Goal: Transaction & Acquisition: Purchase product/service

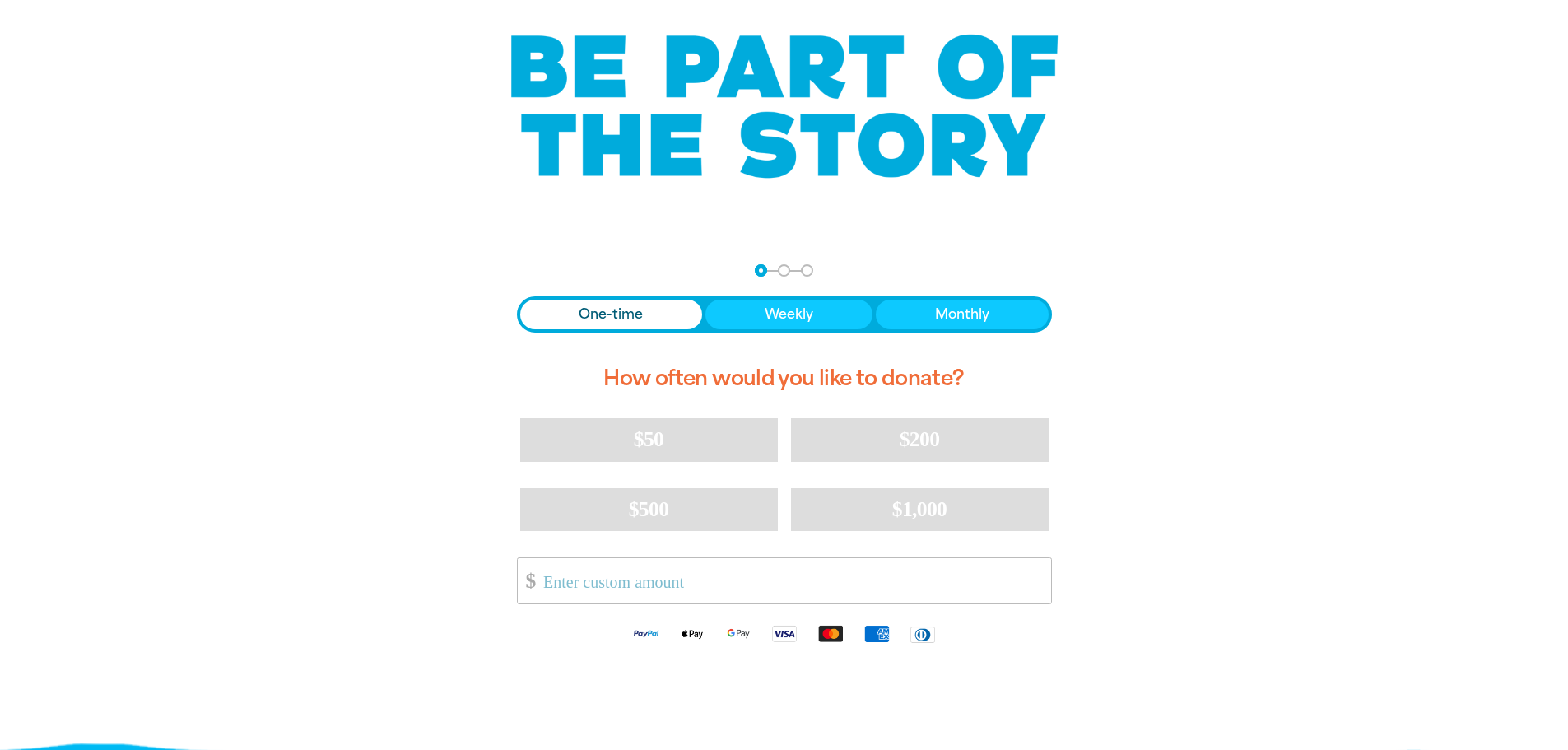
scroll to position [165, 0]
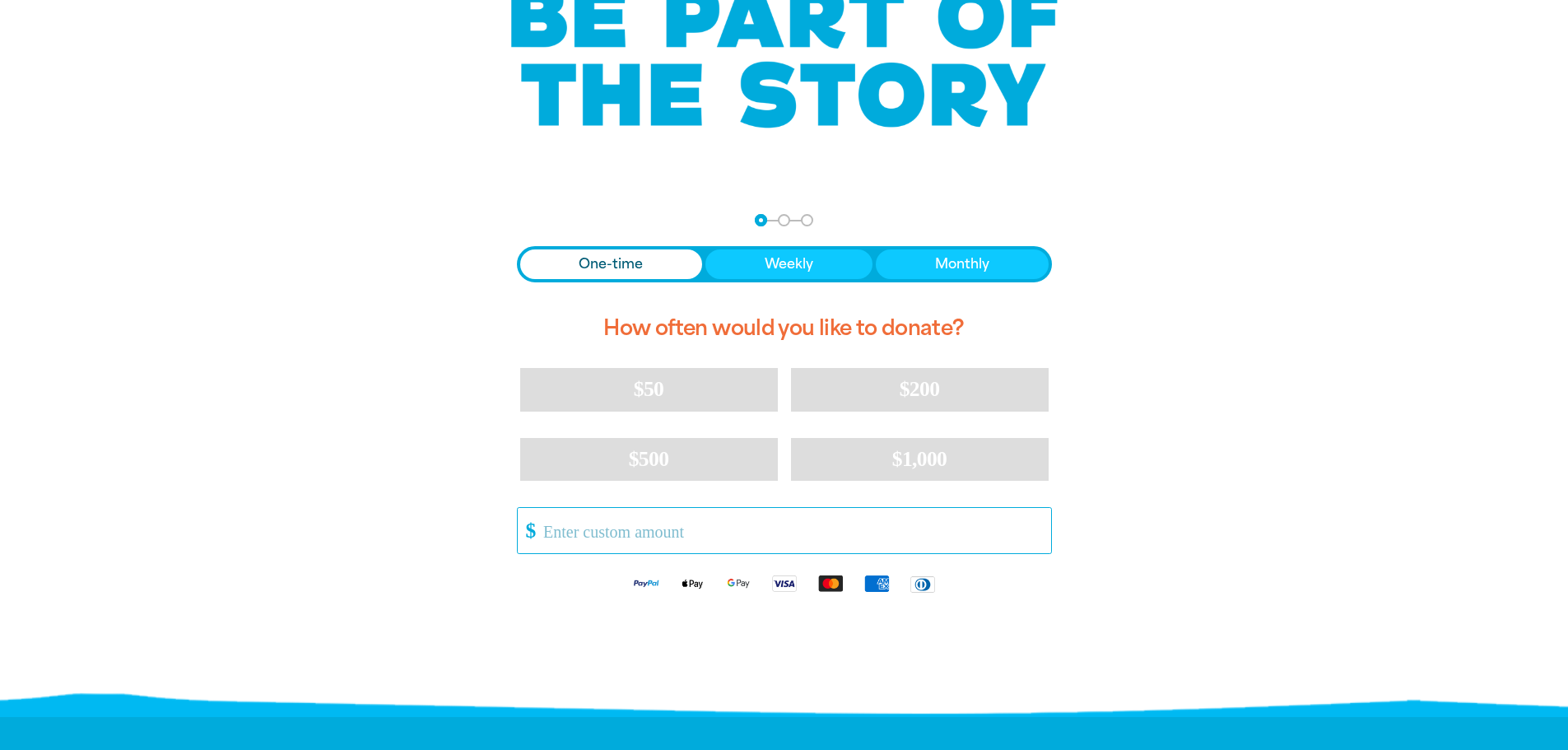
click at [592, 527] on input "Other Amount" at bounding box center [791, 530] width 518 height 45
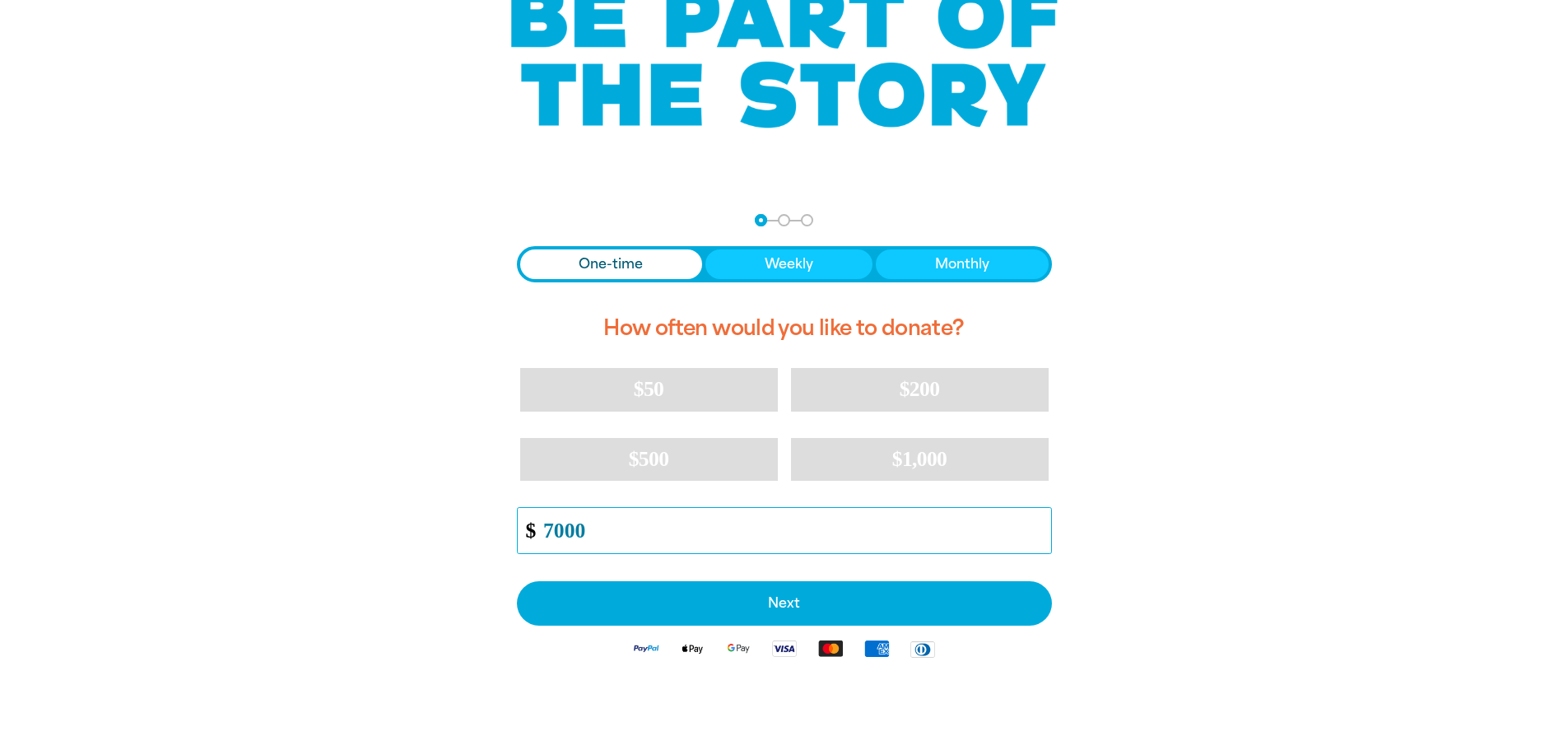
click at [551, 530] on input "7000" at bounding box center [791, 530] width 518 height 45
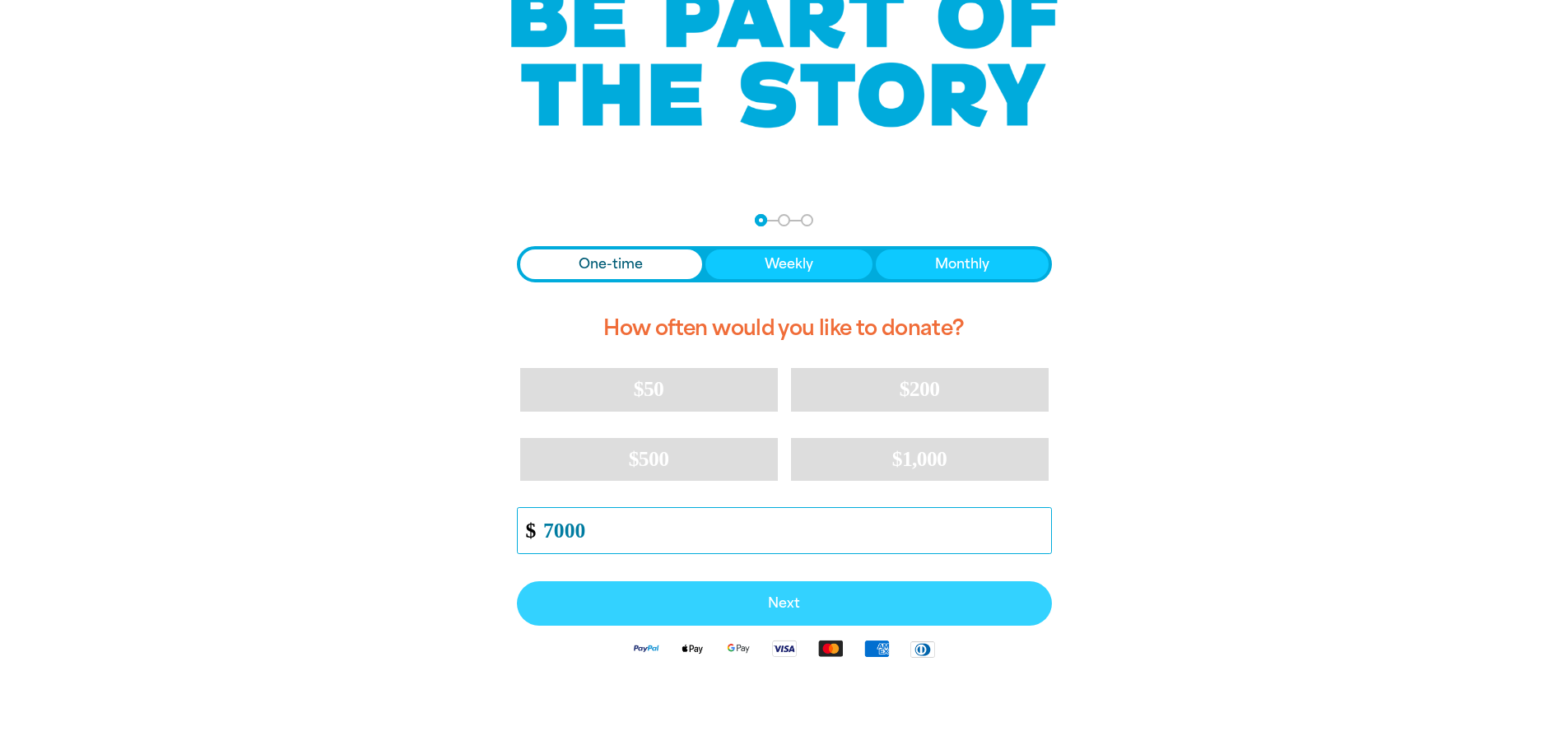
type input "7000"
click at [780, 604] on span "Next" at bounding box center [784, 603] width 499 height 14
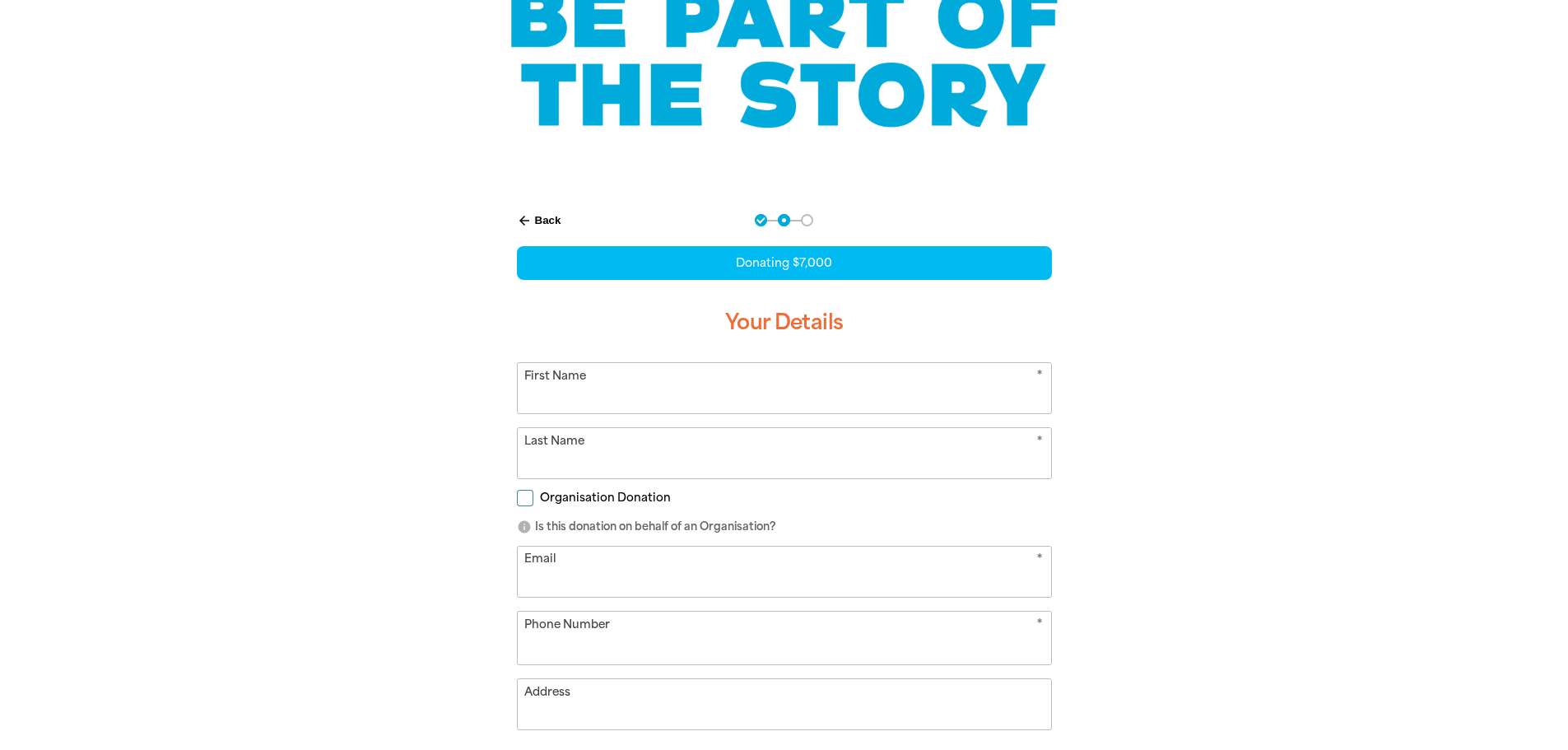
select select "AU"
click at [554, 385] on input "First Name" at bounding box center [784, 389] width 534 height 50
type input "[PERSON_NAME]"
type input "[EMAIL_ADDRESS][DOMAIN_NAME]"
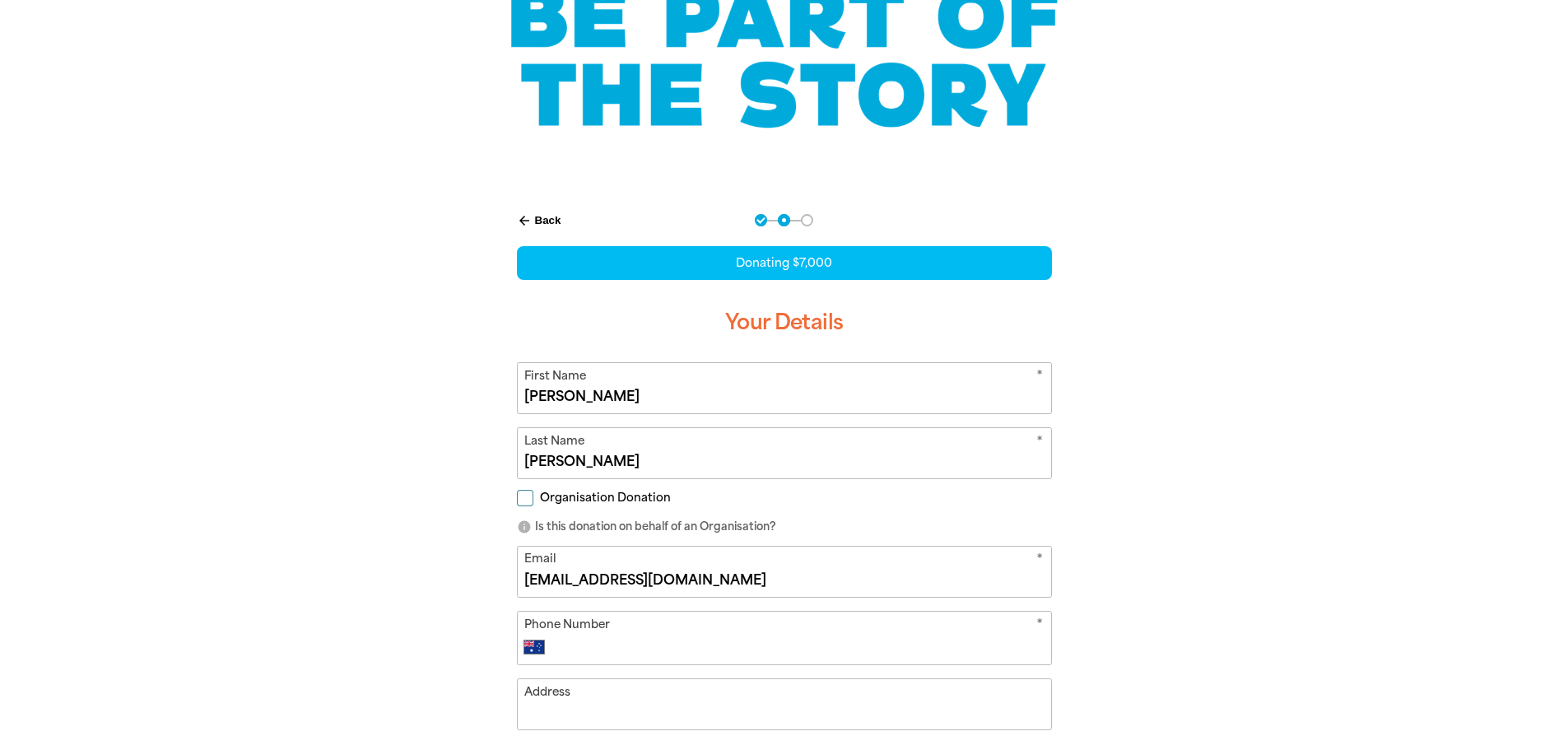
type input "0438 550 225"
type input "[STREET_ADDRESS]"
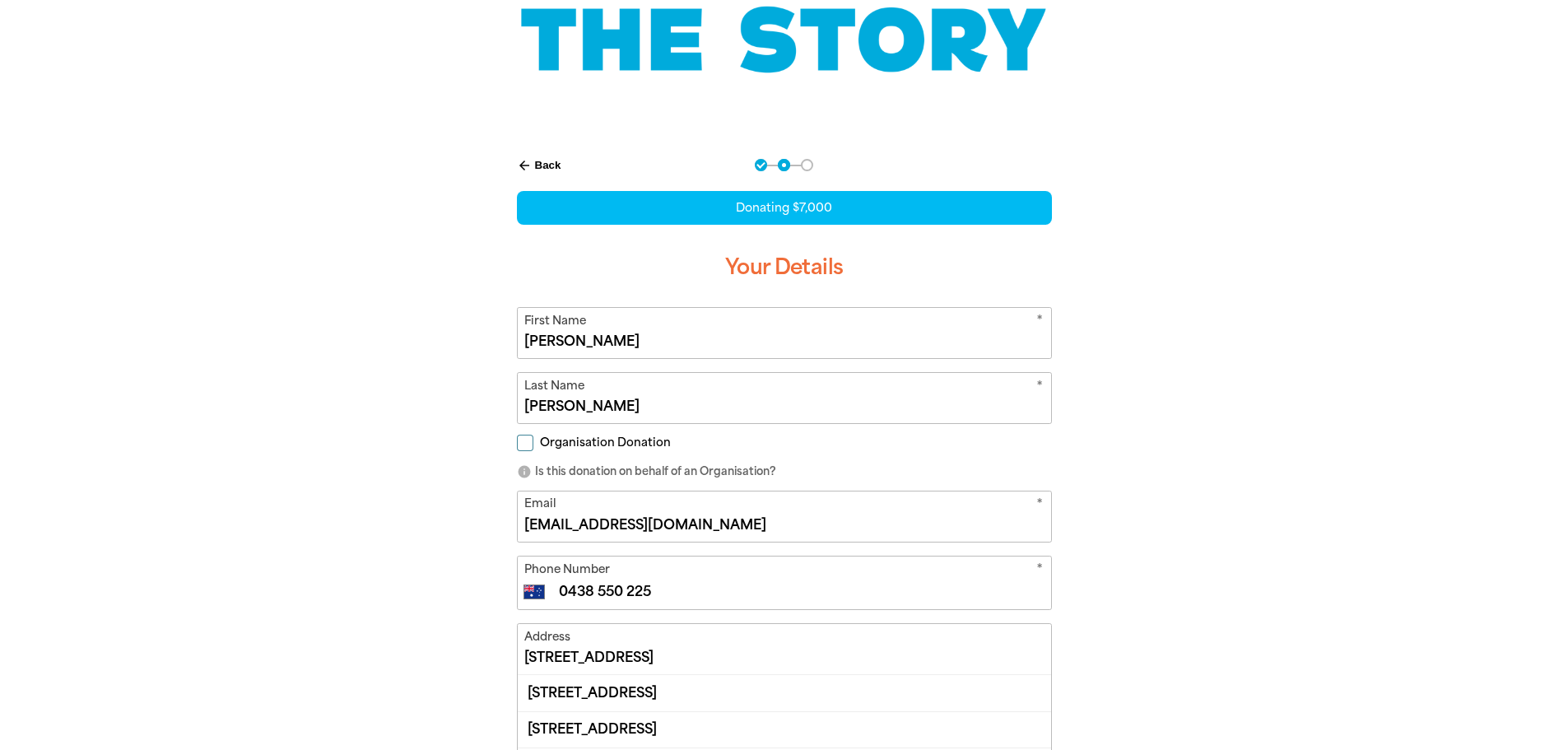
scroll to position [247, 0]
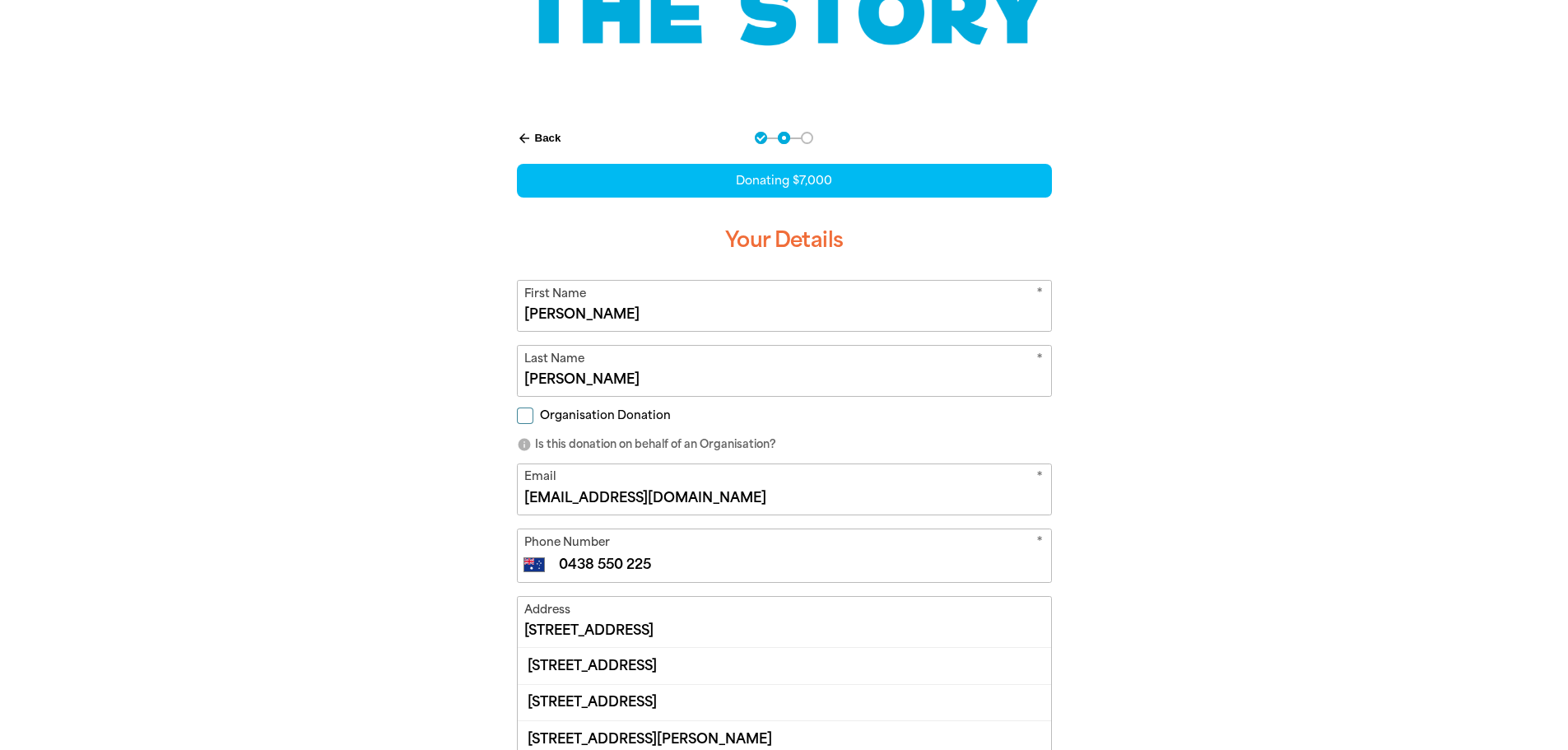
drag, startPoint x: 656, startPoint y: 567, endPoint x: 551, endPoint y: 563, distance: 105.1
click at [551, 563] on div "International [GEOGRAPHIC_DATA] [GEOGRAPHIC_DATA] [GEOGRAPHIC_DATA] [GEOGRAPHIC…" at bounding box center [784, 564] width 519 height 20
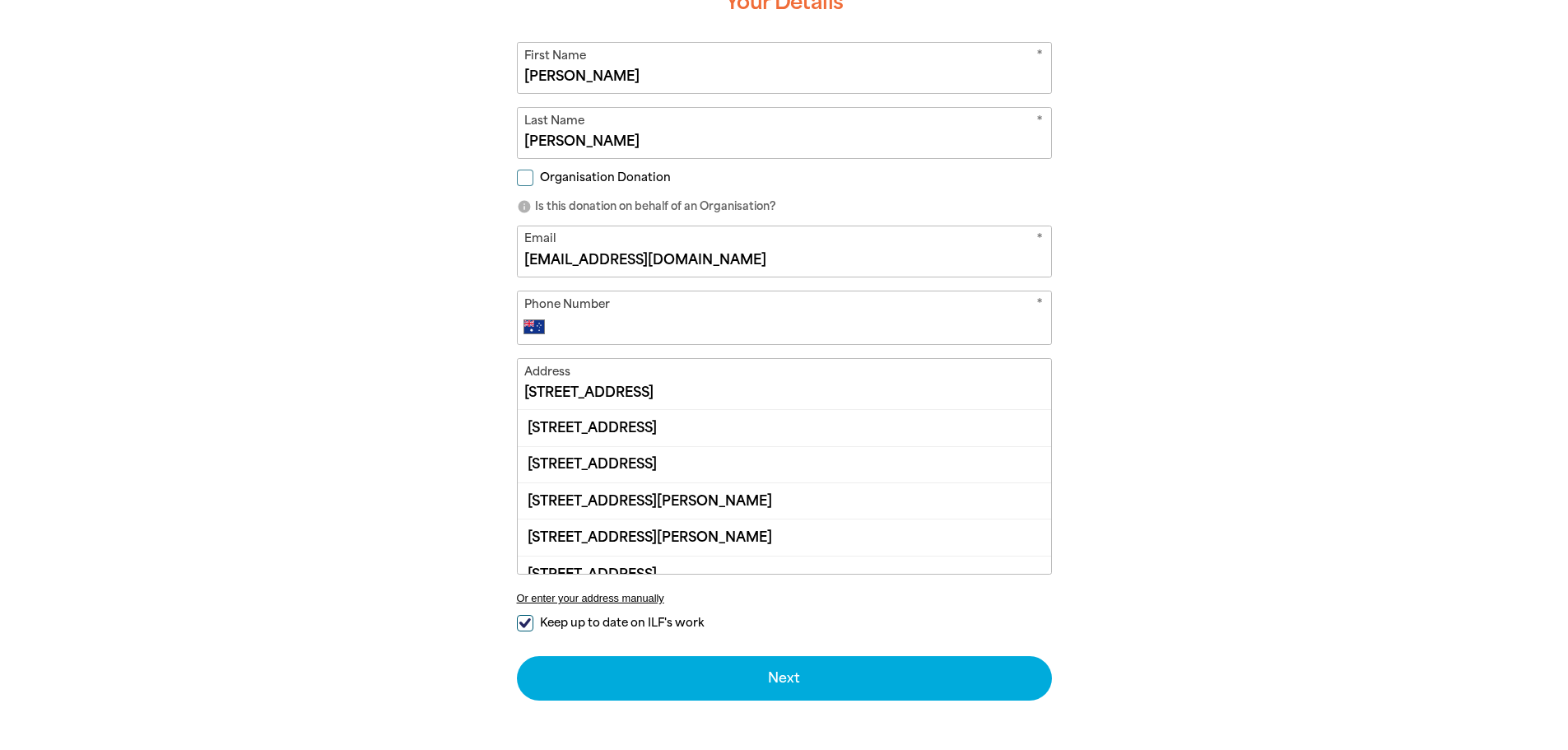
scroll to position [494, 0]
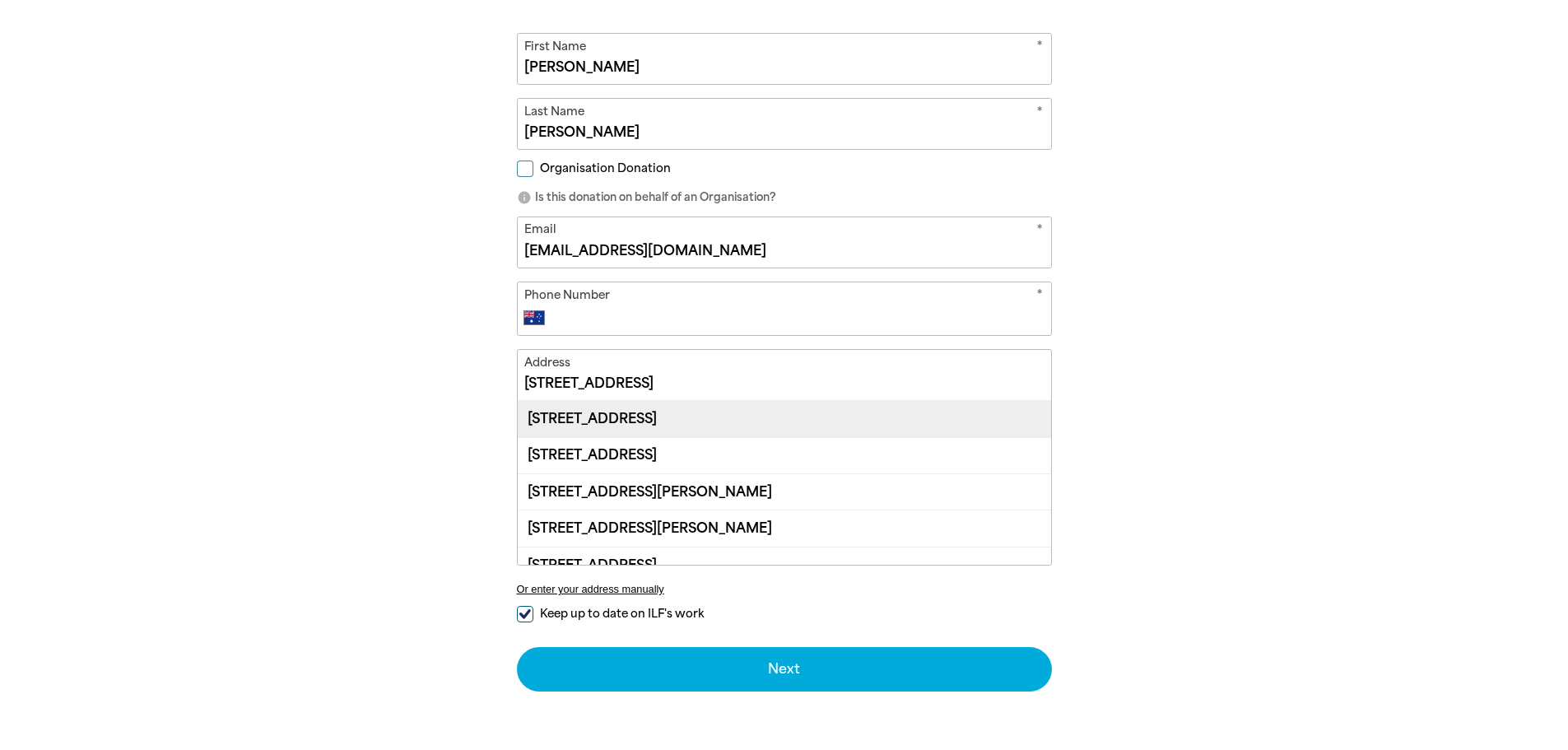
click at [666, 416] on div "[STREET_ADDRESS]" at bounding box center [784, 418] width 534 height 35
type input "[STREET_ADDRESS]"
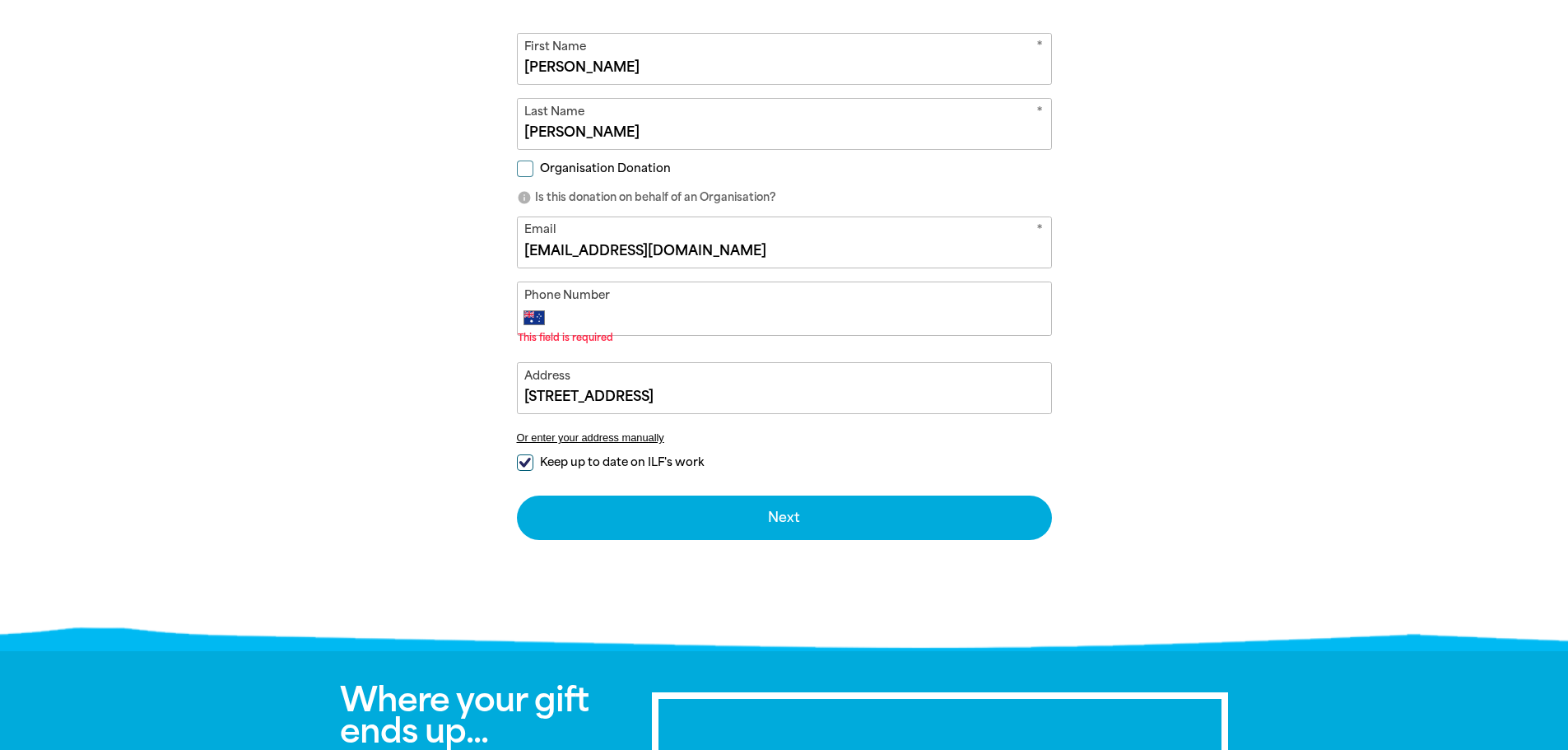
click at [607, 313] on input "Phone Number" at bounding box center [801, 317] width 487 height 20
type input "0438 550 225"
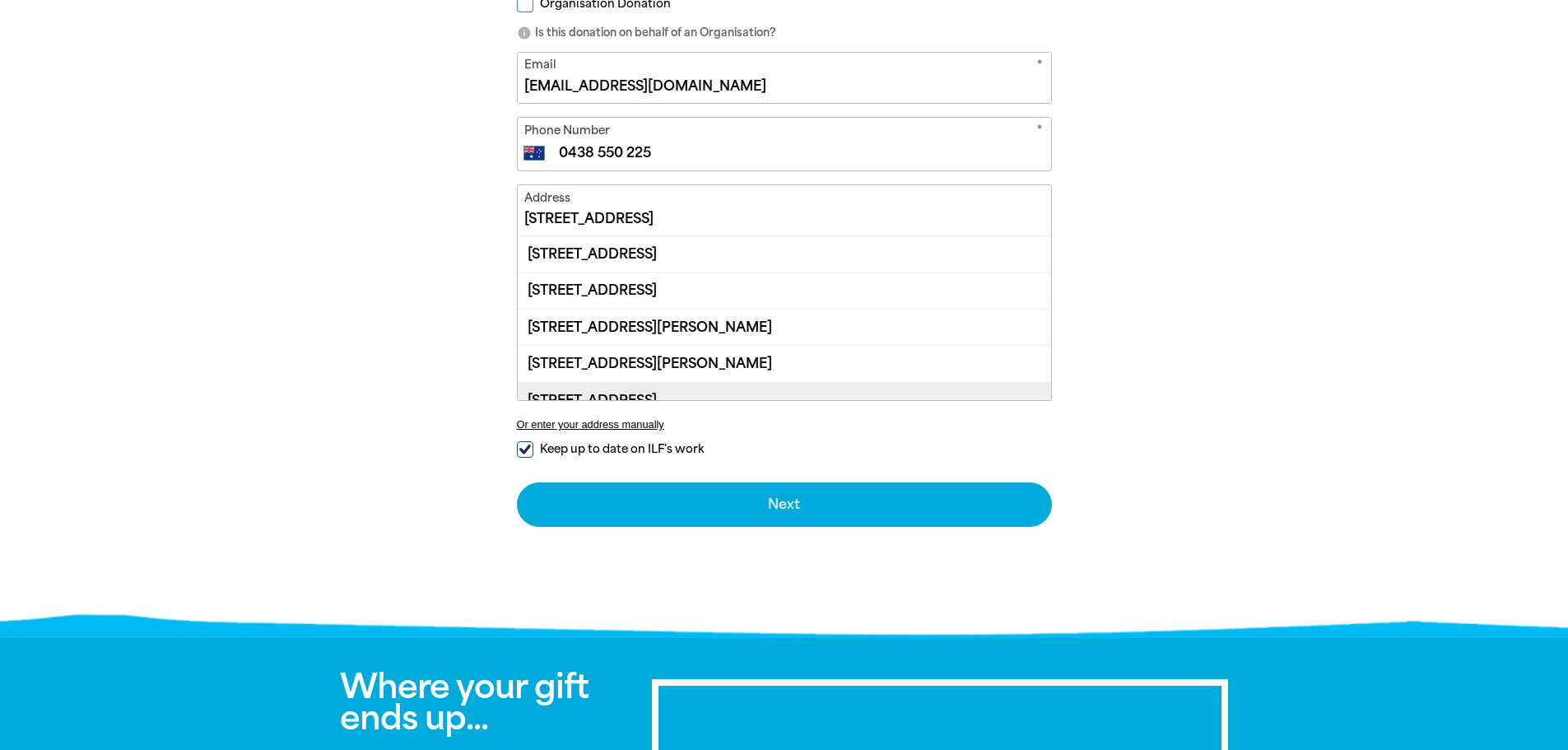
scroll to position [19, 0]
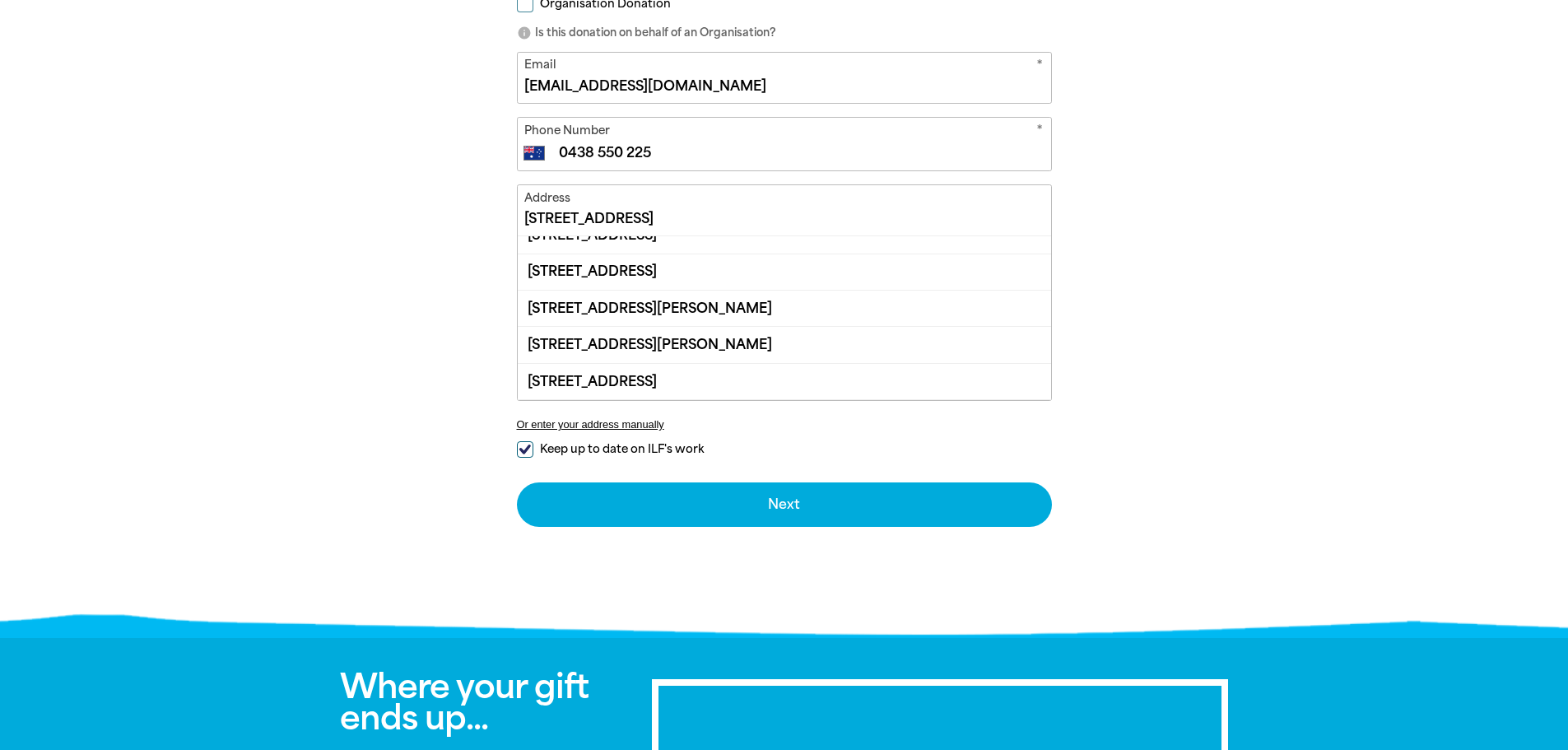
click at [1301, 336] on div at bounding box center [784, 165] width 1568 height 930
click at [1254, 254] on div "arrow_back Back Step 1 Step 2 Step 3 Donating $7,000 Your Details * First Name …" at bounding box center [784, 165] width 988 height 930
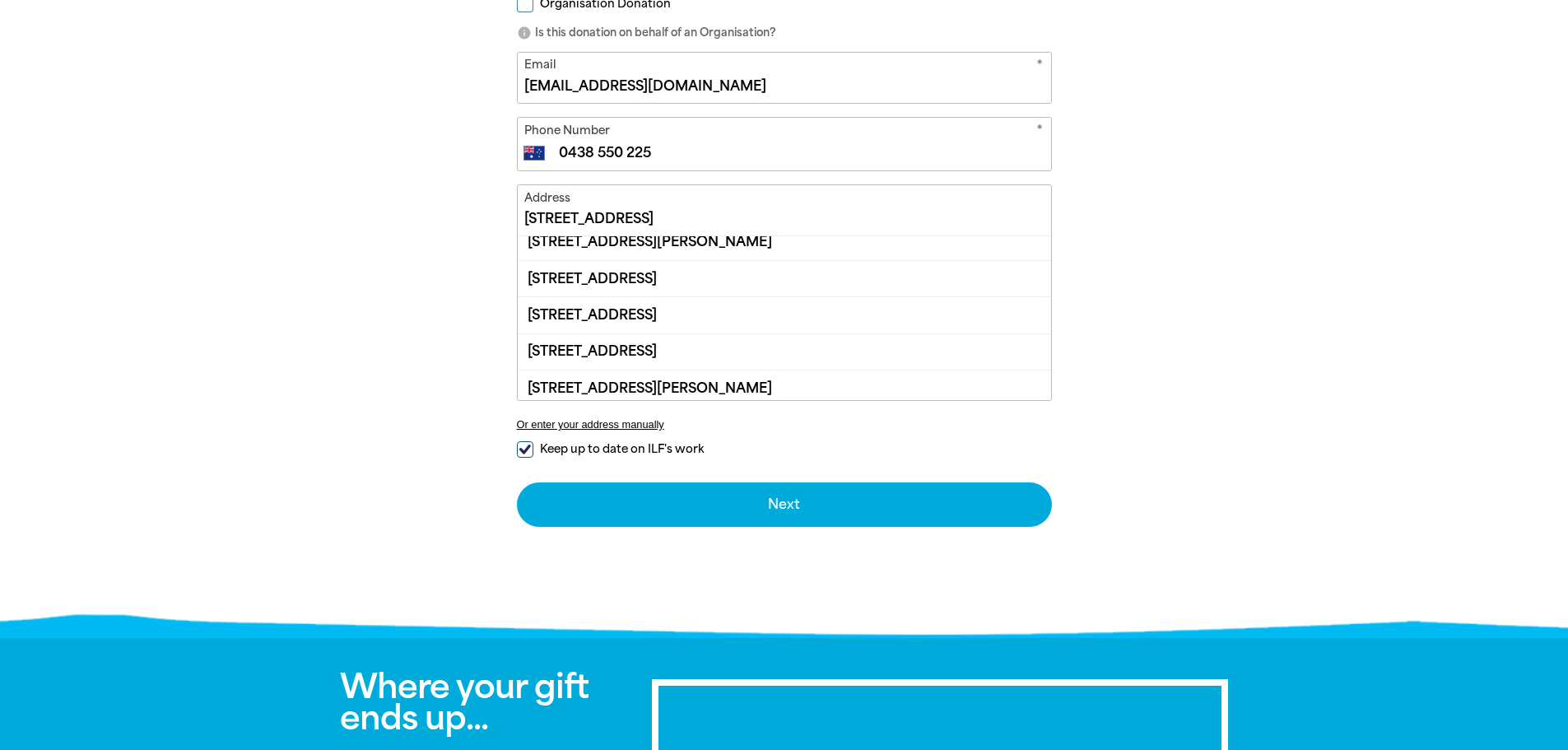
scroll to position [0, 0]
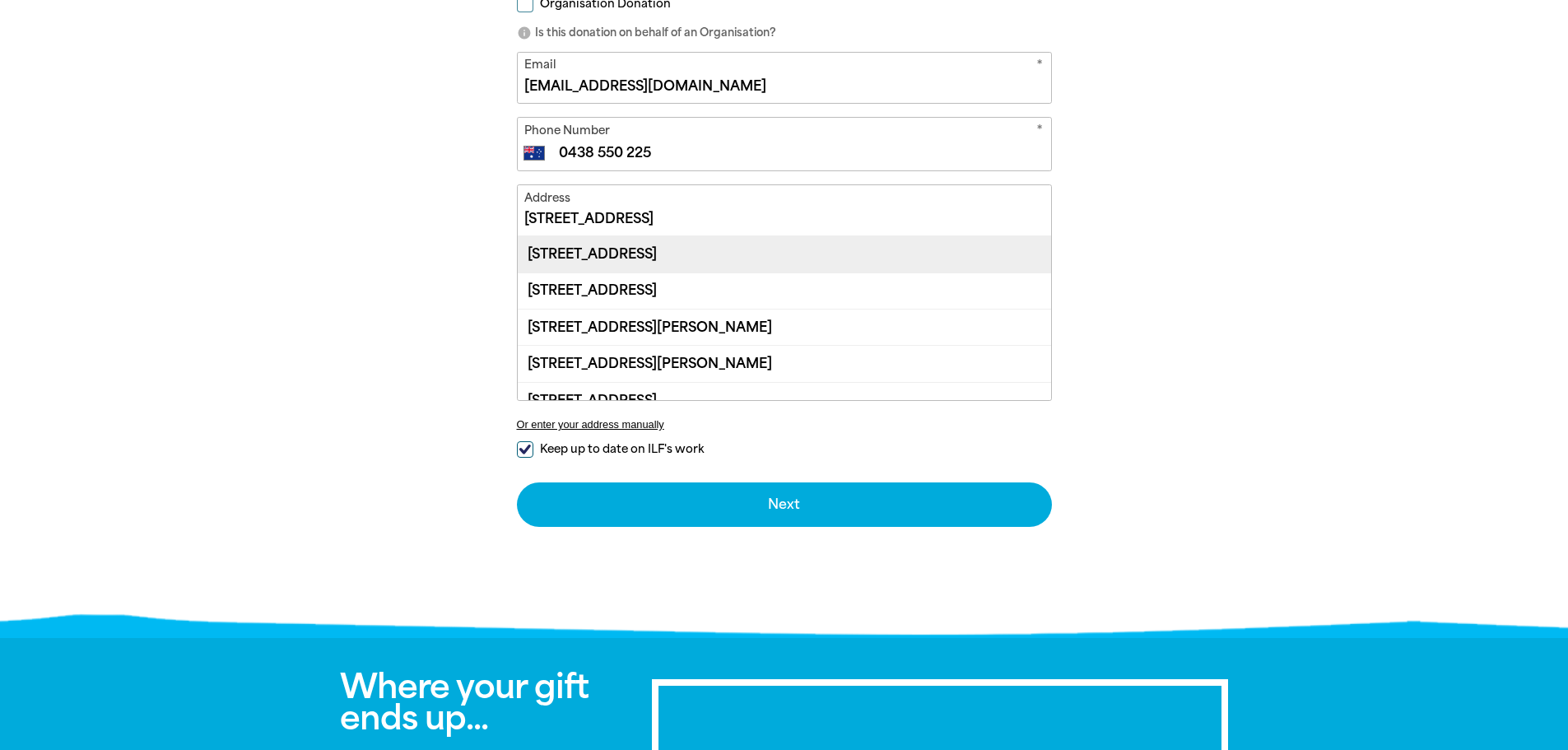
click at [698, 254] on div "[STREET_ADDRESS]" at bounding box center [784, 253] width 534 height 35
type input "[STREET_ADDRESS]"
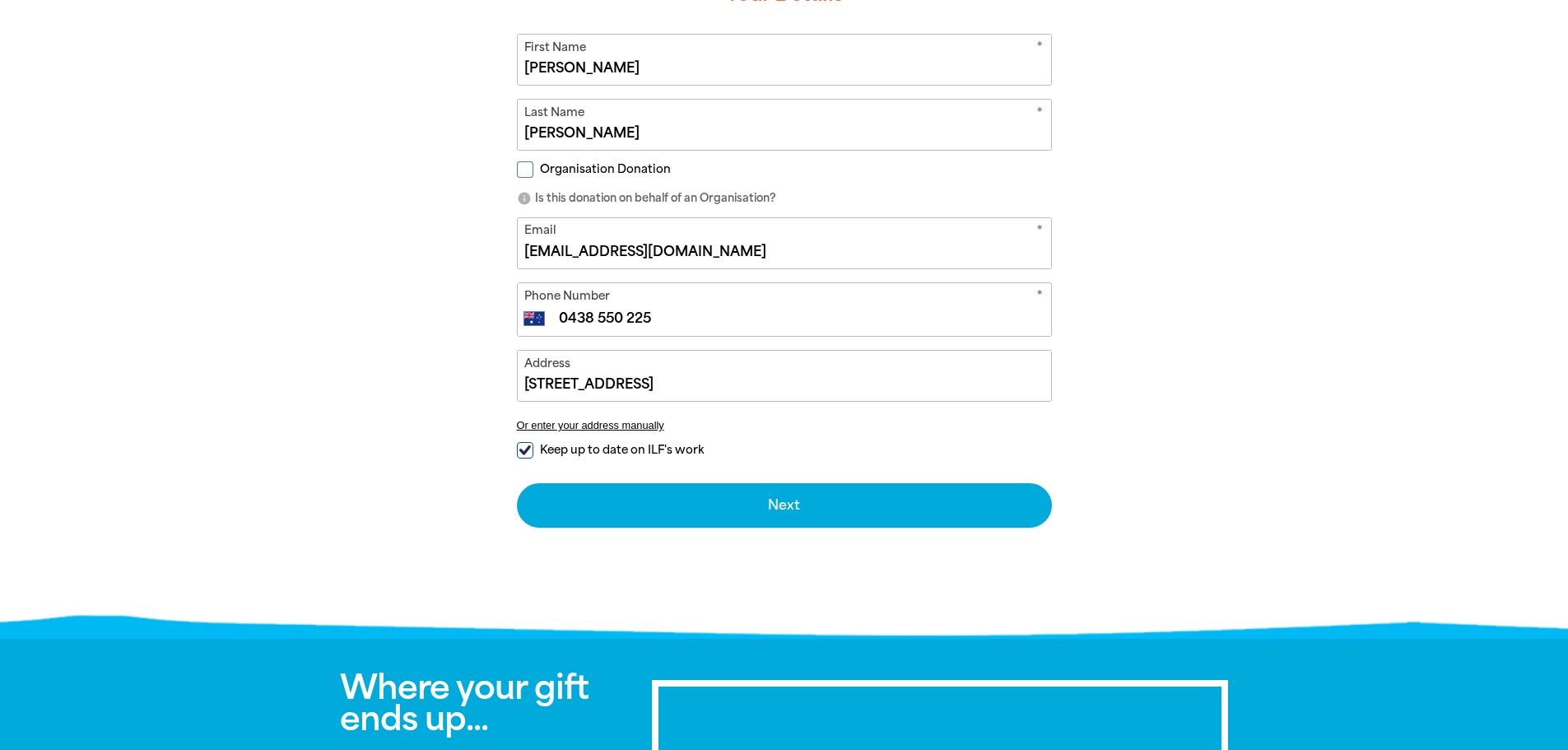
scroll to position [494, 0]
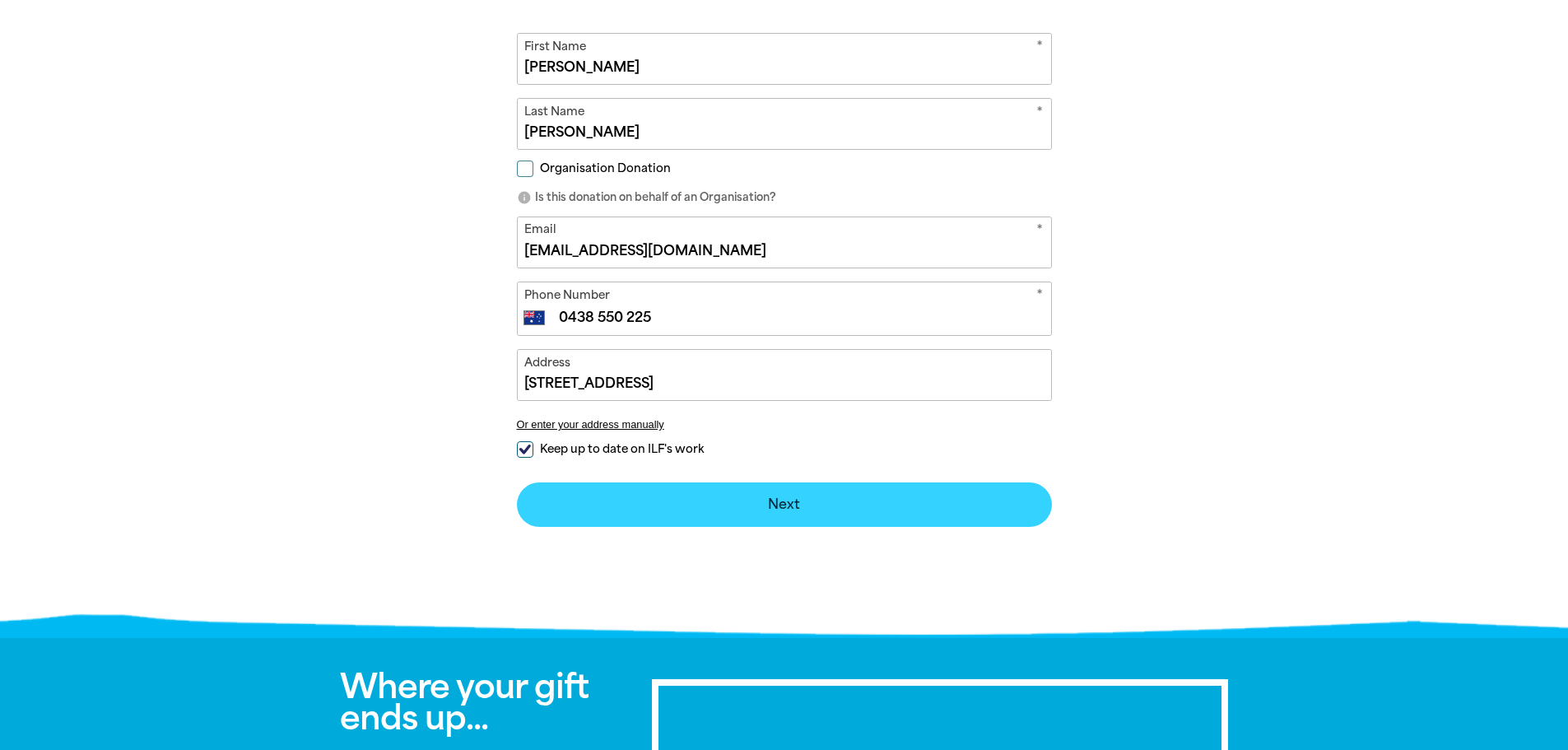
click at [796, 496] on button "Next chevron_right" at bounding box center [784, 504] width 535 height 44
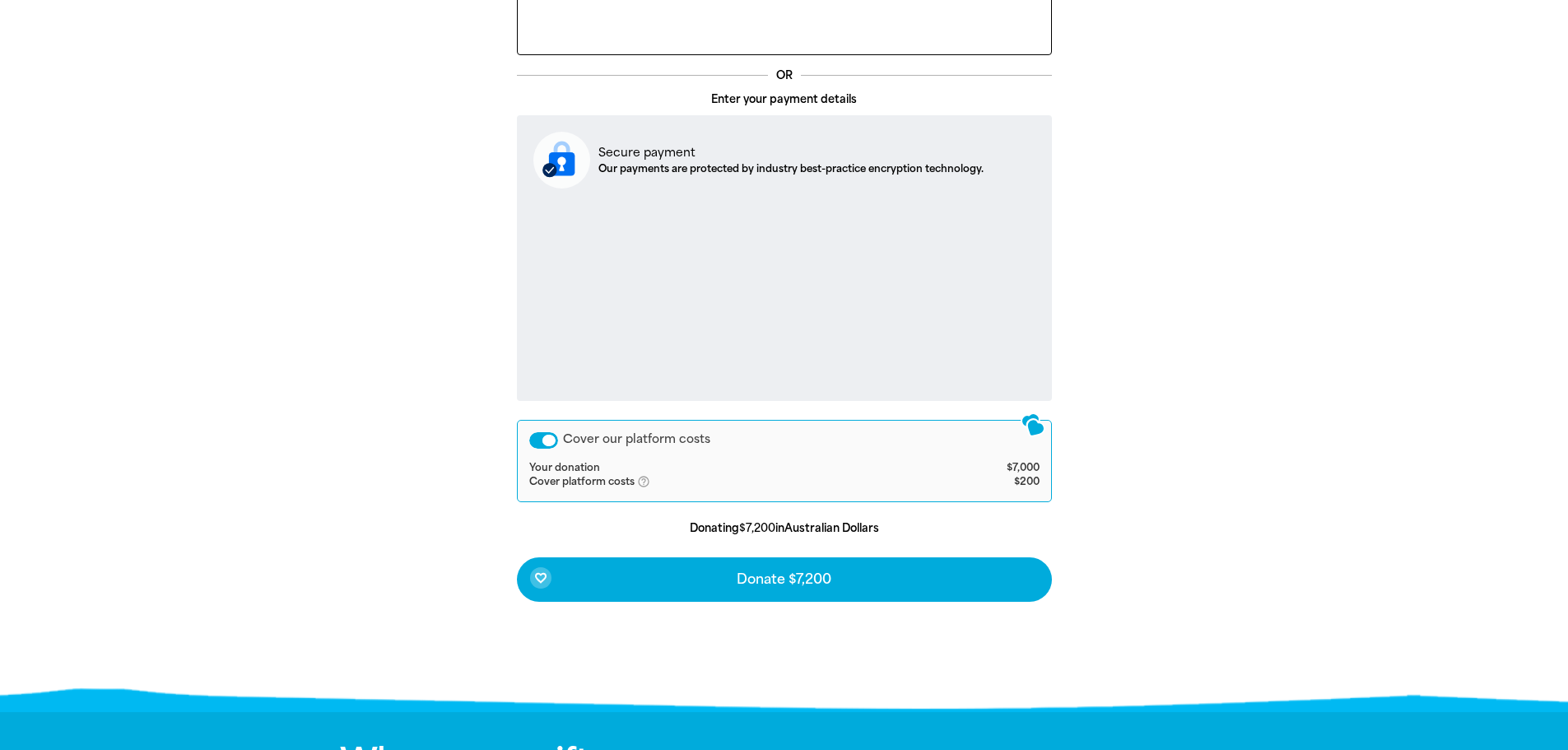
click at [543, 444] on div "Cover our platform costs" at bounding box center [544, 440] width 29 height 16
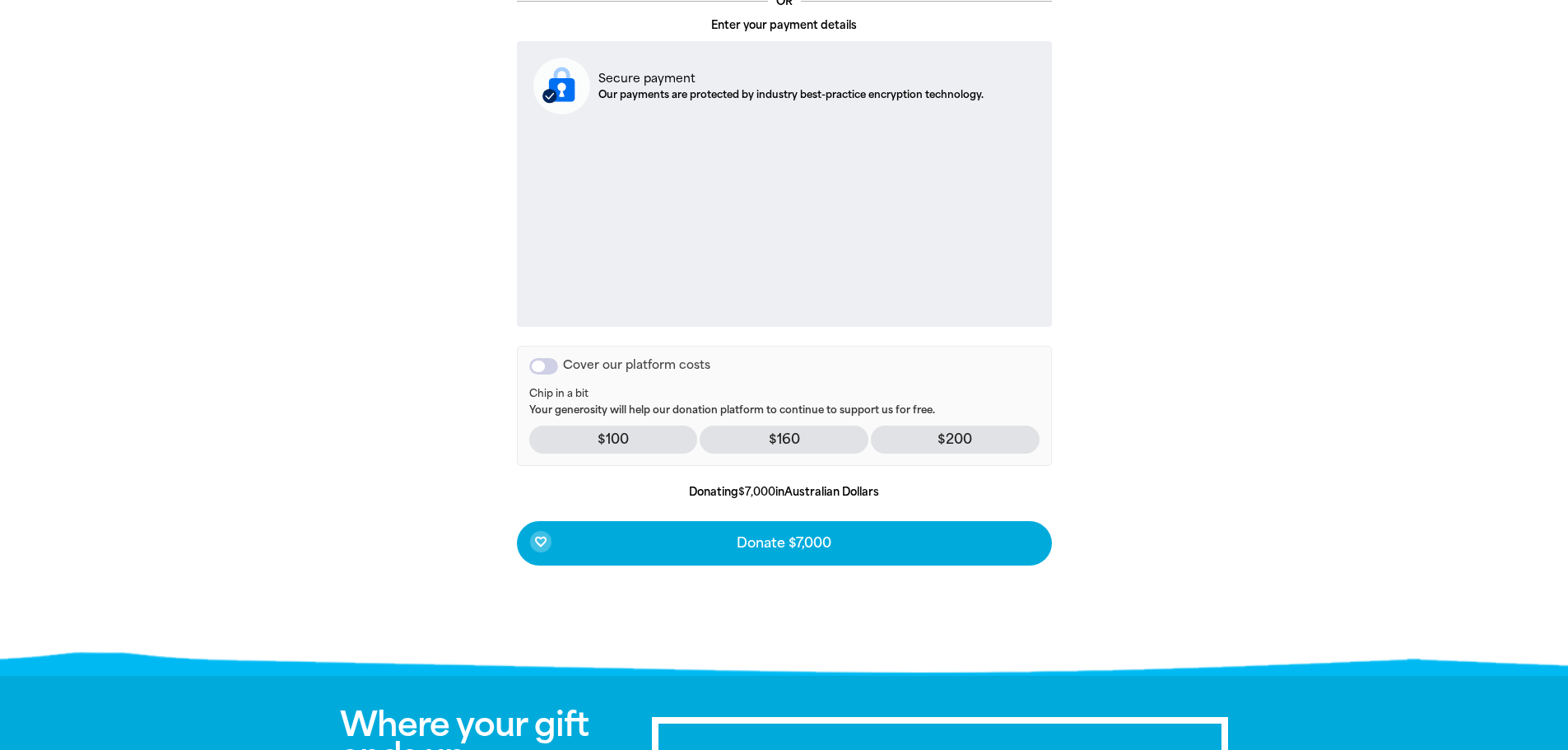
scroll to position [576, 0]
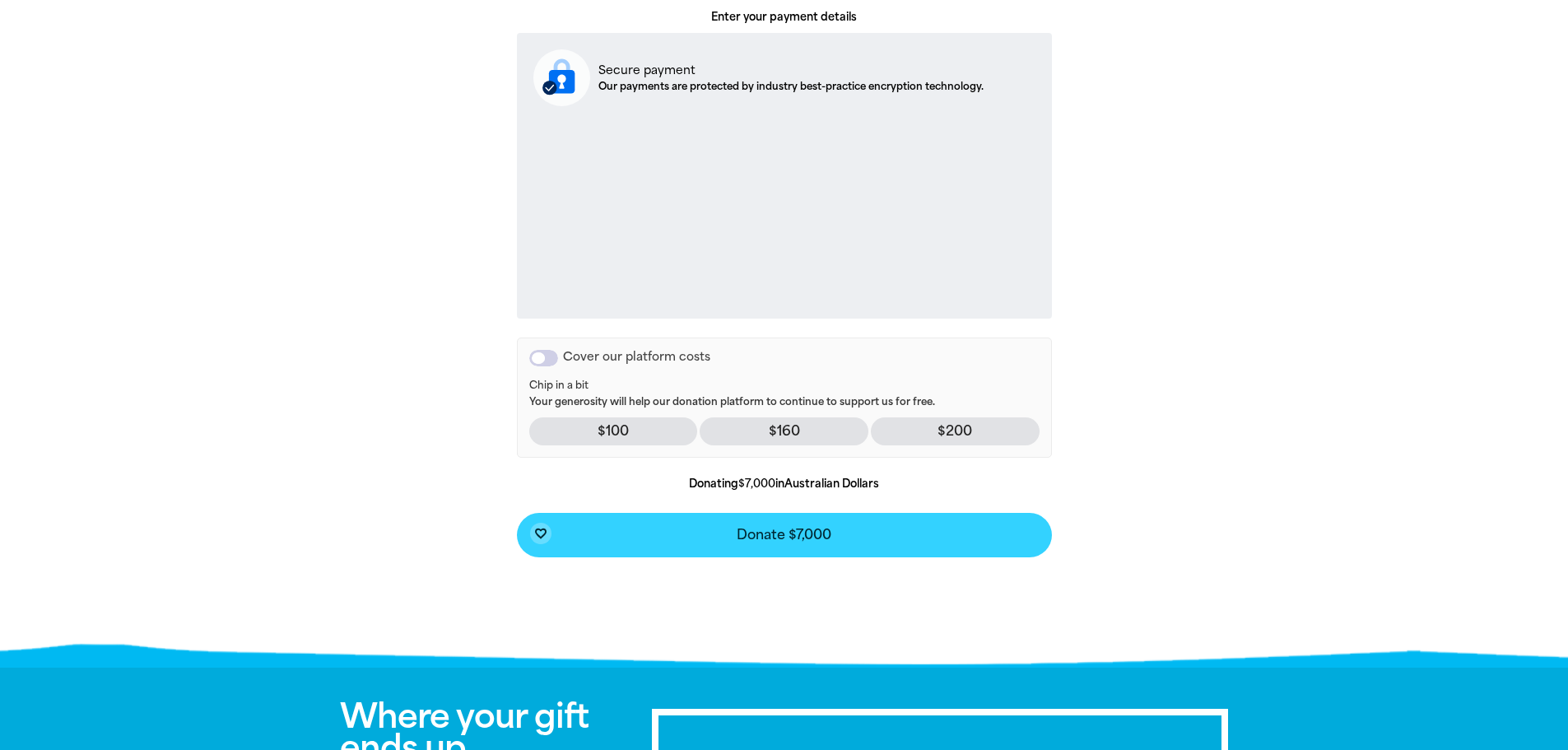
click at [784, 528] on span "Donate $7,000" at bounding box center [784, 535] width 95 height 14
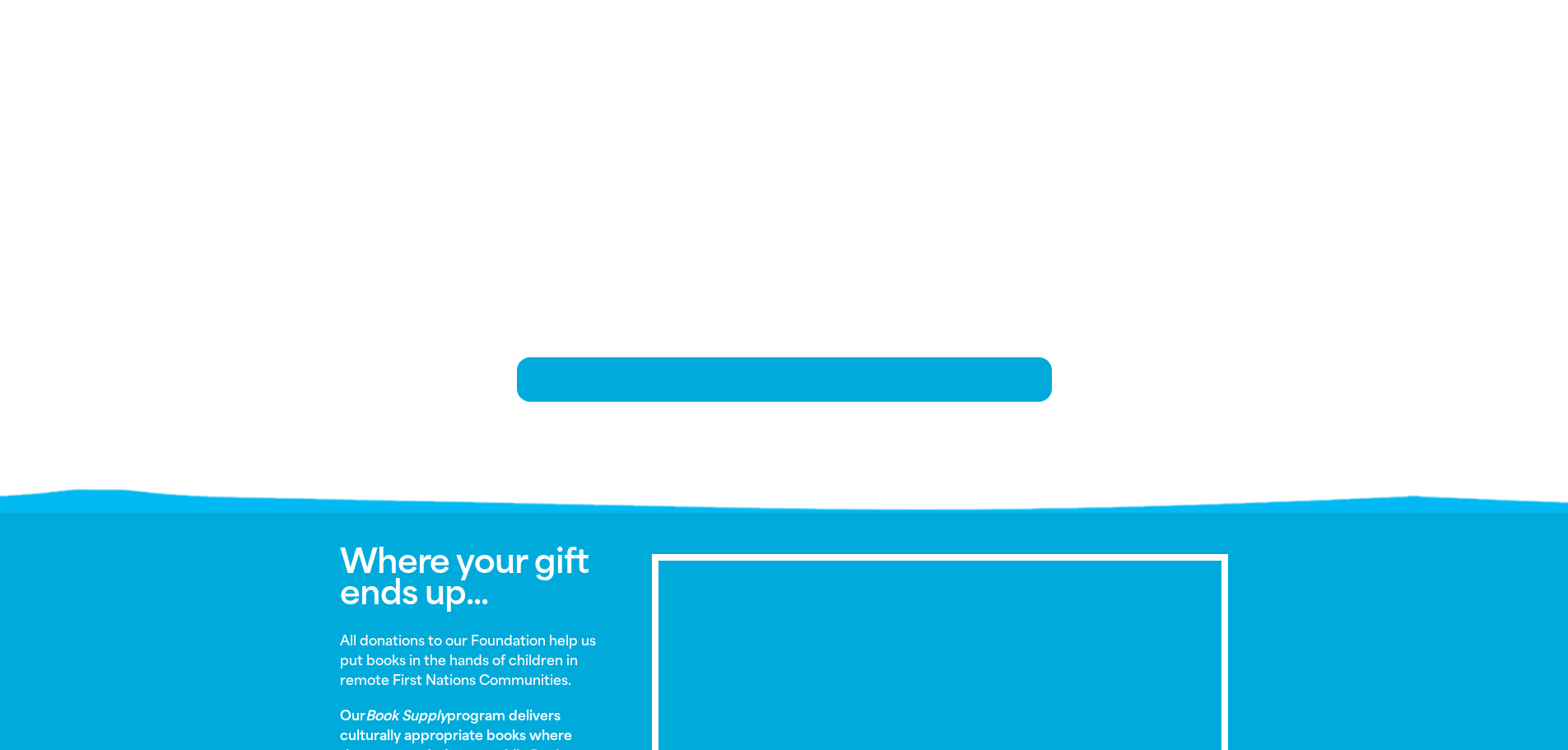
scroll to position [336, 0]
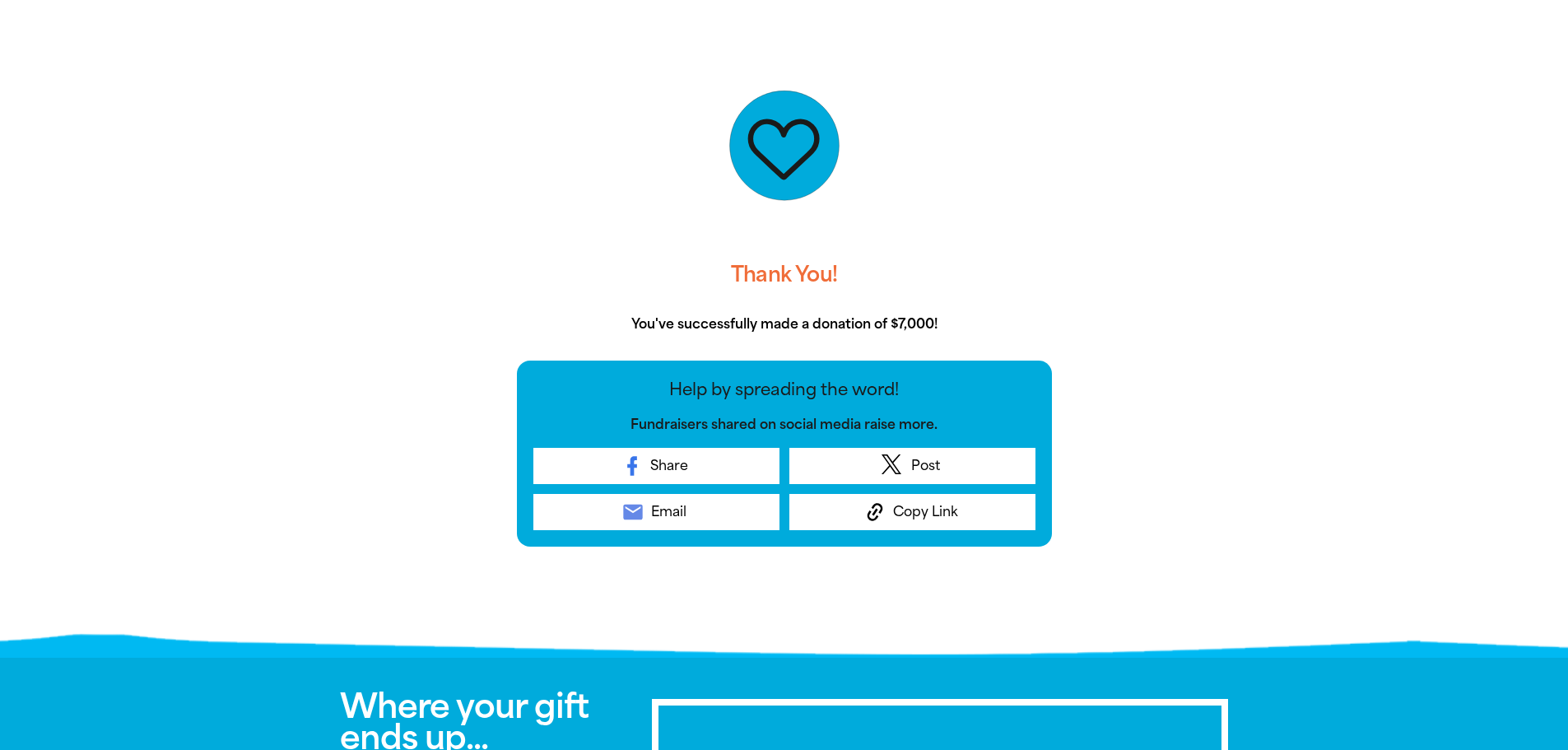
click at [1174, 471] on div "Thank You! You've successfully made a donation of $7,000! Help by spreading the…" at bounding box center [784, 336] width 988 height 627
